Goal: Transaction & Acquisition: Purchase product/service

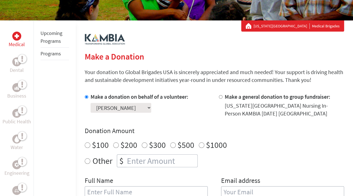
scroll to position [140, 0]
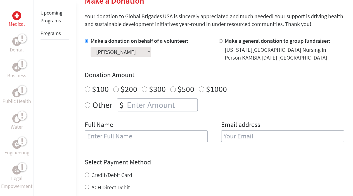
radio input "true"
click at [167, 106] on input "number" at bounding box center [161, 105] width 71 height 12
type input "1250"
click at [169, 132] on input "text" at bounding box center [146, 136] width 123 height 12
type input "[PERSON_NAME]"
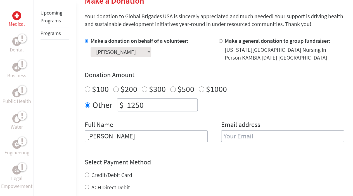
type input "[EMAIL_ADDRESS][DOMAIN_NAME]"
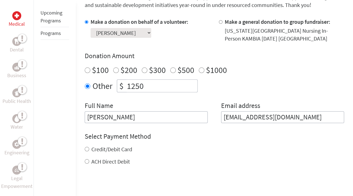
scroll to position [168, 0]
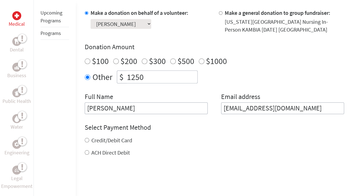
click at [87, 140] on input "Credit/Debit Card" at bounding box center [87, 140] width 4 height 4
radio input "true"
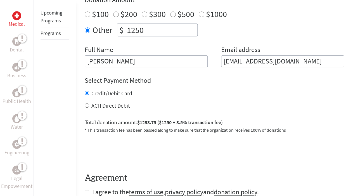
scroll to position [223, 0]
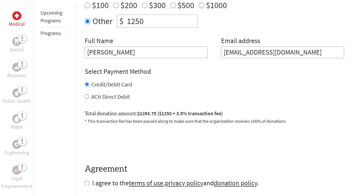
click at [85, 95] on input "ACH Direct Debit" at bounding box center [87, 96] width 4 height 4
radio input "true"
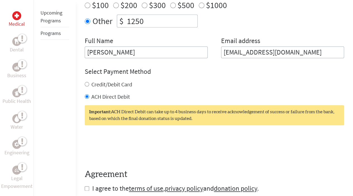
click at [86, 85] on input "Credit/Debit Card" at bounding box center [87, 84] width 4 height 4
radio input "true"
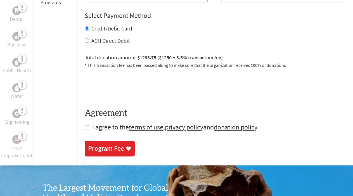
scroll to position [251, 0]
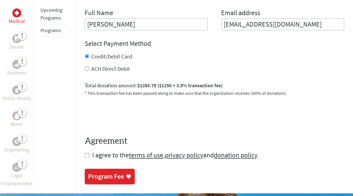
click at [87, 70] on div "ACH Direct Debit" at bounding box center [214, 69] width 259 height 8
click at [84, 68] on div "Medical Dental Business Public Health Water Engineering Legal Empowerment Upcom…" at bounding box center [176, 23] width 353 height 340
click at [87, 68] on input "ACH Direct Debit" at bounding box center [87, 68] width 4 height 4
radio input "true"
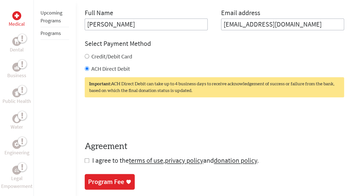
click at [162, 56] on div "Credit/Debit Card" at bounding box center [214, 56] width 259 height 8
click at [87, 55] on input "Credit/Debit Card" at bounding box center [87, 56] width 4 height 4
radio input "true"
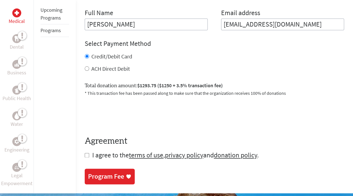
click at [86, 156] on input "checkbox" at bounding box center [87, 155] width 4 height 4
checkbox input "true"
click at [107, 172] on div "Program Fee" at bounding box center [106, 176] width 36 height 9
